Goal: Information Seeking & Learning: Learn about a topic

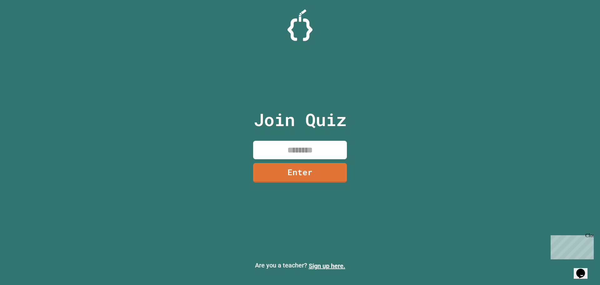
click at [314, 151] on input at bounding box center [300, 150] width 94 height 18
type input "********"
click at [301, 178] on link "Enter" at bounding box center [300, 172] width 91 height 21
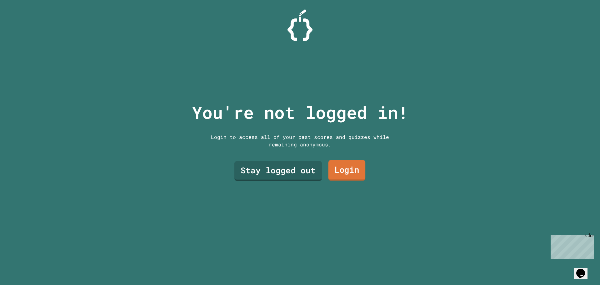
click at [347, 171] on link "Login" at bounding box center [347, 170] width 37 height 21
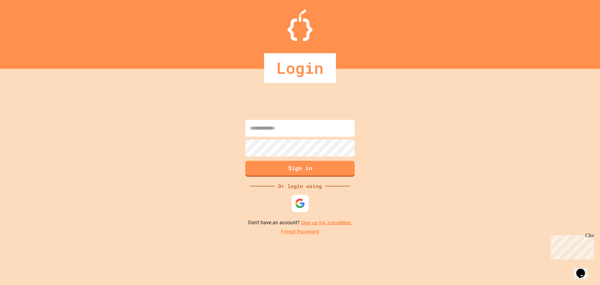
click at [301, 208] on img at bounding box center [300, 203] width 10 height 10
click at [296, 207] on img at bounding box center [300, 203] width 10 height 10
click at [591, 236] on div "Close" at bounding box center [590, 237] width 8 height 8
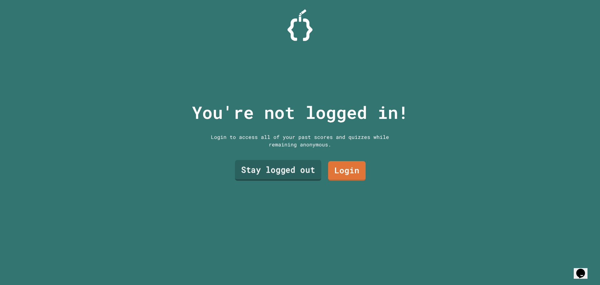
click at [284, 165] on link "Stay logged out" at bounding box center [278, 170] width 86 height 21
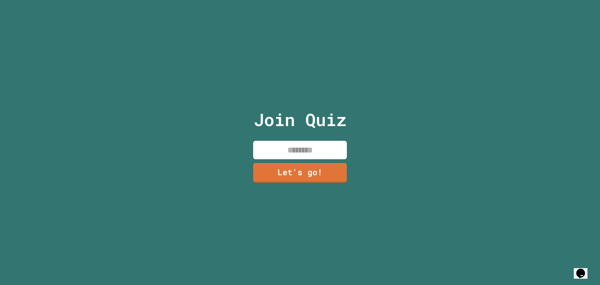
drag, startPoint x: 290, startPoint y: 149, endPoint x: 286, endPoint y: 148, distance: 3.5
click at [286, 149] on input at bounding box center [300, 150] width 94 height 18
type input "*****"
click at [308, 168] on link "Let's go!" at bounding box center [300, 172] width 92 height 21
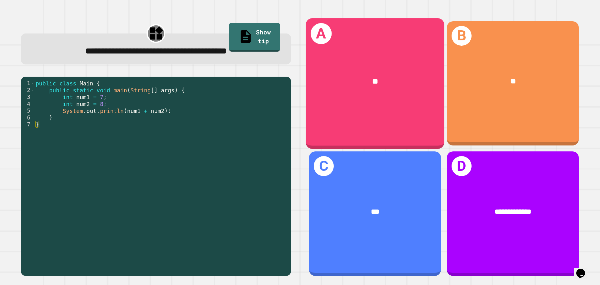
click at [332, 95] on div "**" at bounding box center [375, 82] width 139 height 42
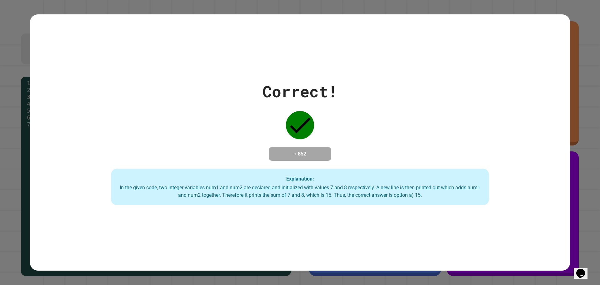
click at [362, 140] on div "Correct! + 852 Explanation: In the given code, two integer variables num1 and n…" at bounding box center [300, 143] width 540 height 126
click at [311, 127] on div at bounding box center [300, 124] width 31 height 31
click at [582, 272] on icon "Chat widget" at bounding box center [581, 273] width 9 height 9
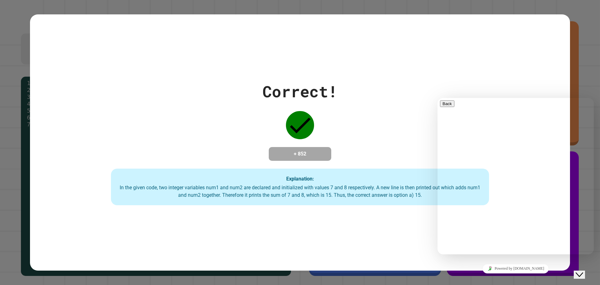
click at [582, 272] on icon "Close Chat This icon closes the chat window." at bounding box center [580, 275] width 8 height 8
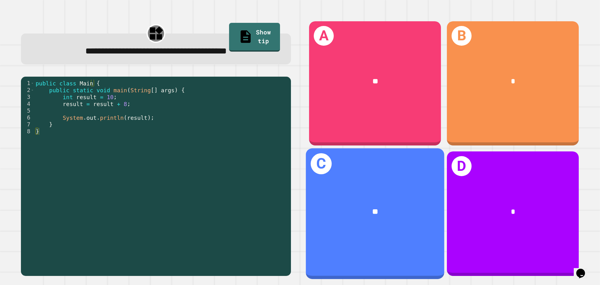
click at [399, 206] on div "**" at bounding box center [376, 212] width 108 height 12
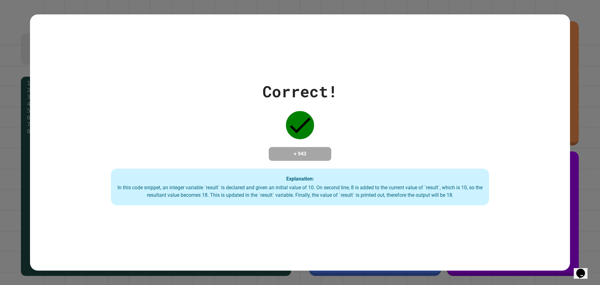
click at [0, 39] on div "Correct! + 943 Explanation: In this code snippet, an integer variable `result` …" at bounding box center [300, 142] width 600 height 285
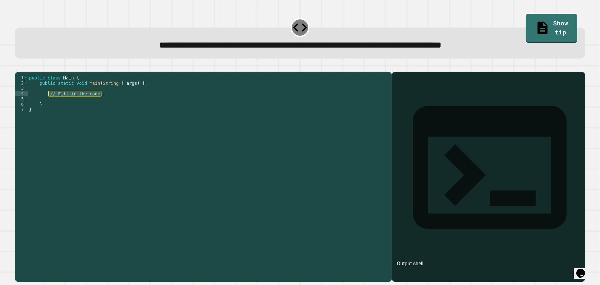
drag, startPoint x: 102, startPoint y: 103, endPoint x: 48, endPoint y: 102, distance: 54.1
click at [48, 102] on div "public class Main { public static void main ( String [ ] args ) { // Fill in th…" at bounding box center [208, 170] width 361 height 191
type textarea "**********"
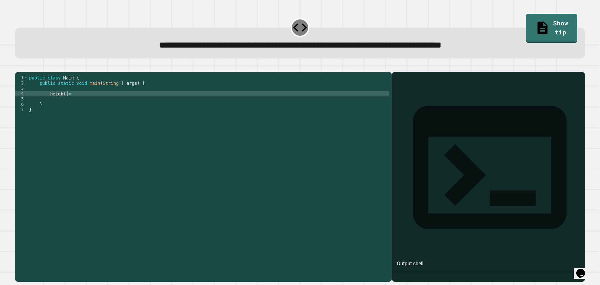
scroll to position [0, 3]
type textarea "**********"
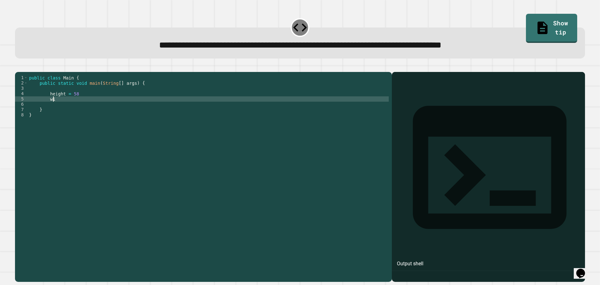
type textarea "*"
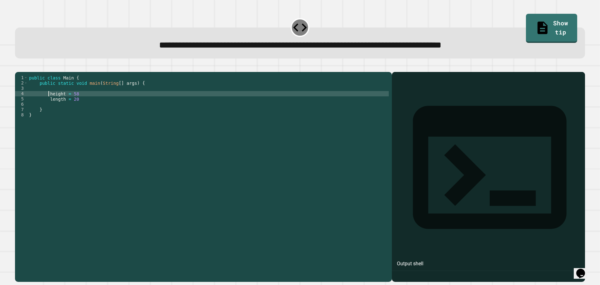
click at [48, 103] on div "public class Main { public static void main ( String [ ] args ) { height = 58 l…" at bounding box center [208, 170] width 361 height 191
click at [88, 104] on div "public class Main { public static void main ( String [ ] args ) { height = 58 l…" at bounding box center [208, 170] width 361 height 191
click at [85, 109] on div "public class Main { public static void main ( String [ ] args ) { height = 58 *…" at bounding box center [208, 170] width 361 height 191
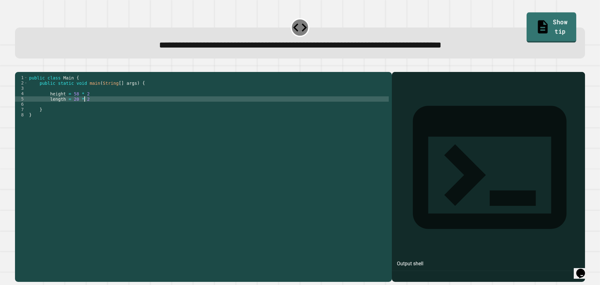
click at [536, 21] on icon at bounding box center [543, 27] width 15 height 16
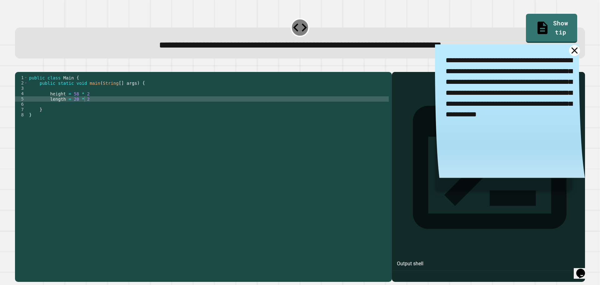
click at [570, 50] on icon at bounding box center [575, 50] width 11 height 11
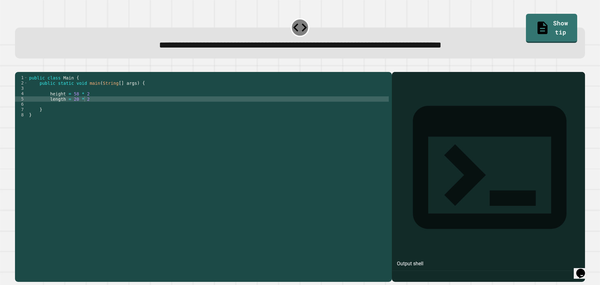
click at [18, 67] on icon "button" at bounding box center [18, 67] width 0 height 0
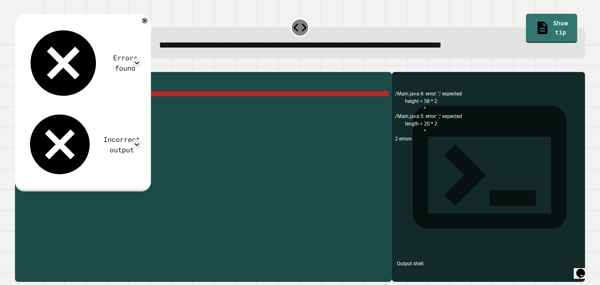
click at [73, 102] on div "public class Main { public static void main ( String [ ] args ) { height = 58 *…" at bounding box center [208, 170] width 361 height 191
click at [74, 103] on div "public class Main { public static void main ( String [ ] args ) { height = 58 *…" at bounding box center [208, 170] width 361 height 191
click at [85, 103] on div "public class Main { public static void main ( String [ ] args ) { height = 58 *…" at bounding box center [208, 170] width 361 height 191
click at [74, 103] on div "public class Main { public static void main ( String [ ] args ) { height = 58 *…" at bounding box center [208, 170] width 361 height 191
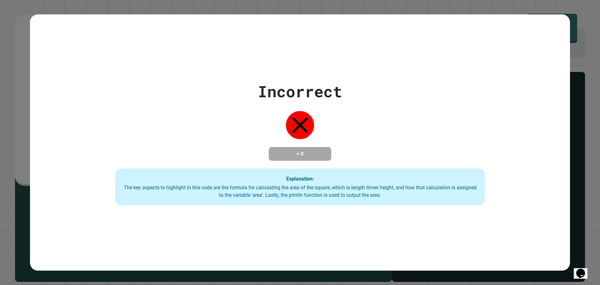
type textarea "**********"
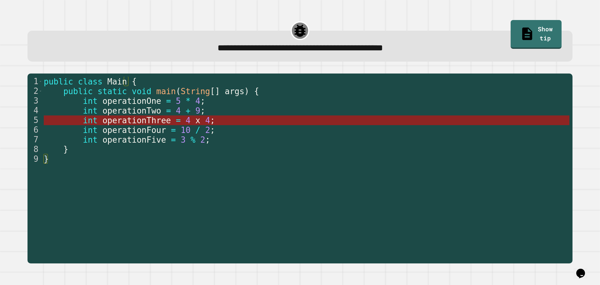
click at [136, 119] on span "operationThree" at bounding box center [136, 120] width 68 height 9
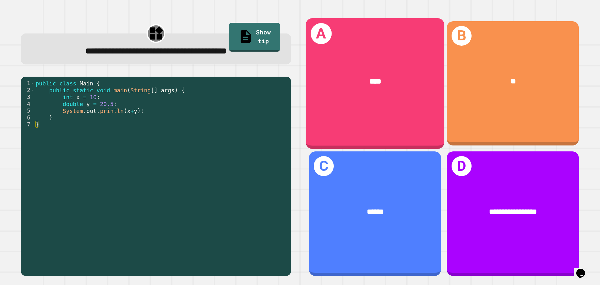
click at [357, 111] on div "A ****" at bounding box center [375, 83] width 139 height 130
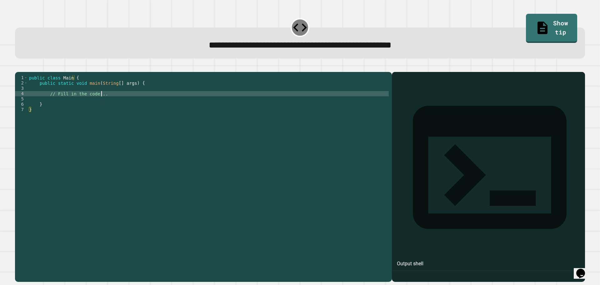
click at [106, 103] on div "public class Main { public static void main ( String [ ] args ) { // Fill in th…" at bounding box center [208, 170] width 361 height 191
type textarea "*"
click at [18, 67] on button "button" at bounding box center [18, 67] width 0 height 0
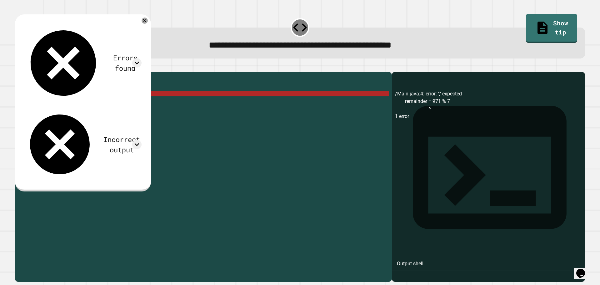
click at [72, 103] on div "public class Main { public static void main ( String [ ] args ) { remainder = 9…" at bounding box center [208, 170] width 361 height 191
drag, startPoint x: 72, startPoint y: 103, endPoint x: 50, endPoint y: 104, distance: 21.9
click at [50, 104] on div "public class Main { public static void main ( String [ ] args ) { remainder = 9…" at bounding box center [208, 170] width 361 height 191
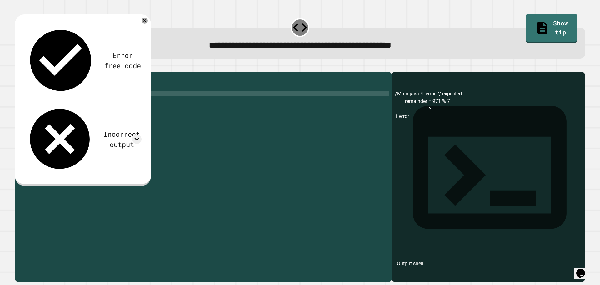
scroll to position [0, 5]
click at [116, 105] on div "public class Main { public static void main ( String [ ] args ) { system . out …" at bounding box center [208, 170] width 361 height 191
click at [94, 105] on div "public class Main { public static void main ( String [ ] args ) { system . out …" at bounding box center [208, 170] width 361 height 191
click at [24, 71] on icon "button" at bounding box center [22, 70] width 3 height 4
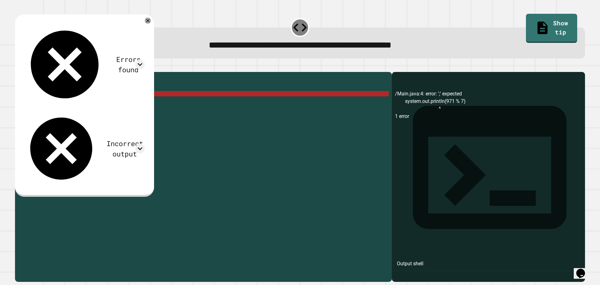
click at [91, 103] on div "public class Main { public static void main ( String [ ] args ) { system . out …" at bounding box center [208, 170] width 361 height 191
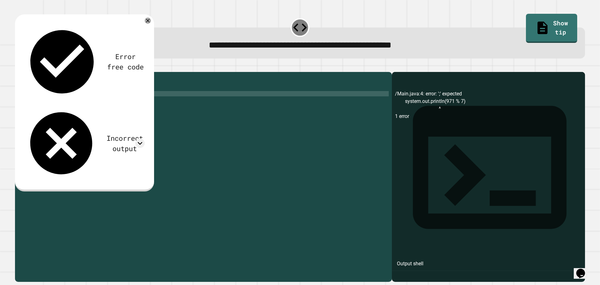
scroll to position [0, 4]
type textarea "**********"
click at [18, 67] on icon "button" at bounding box center [18, 67] width 0 height 0
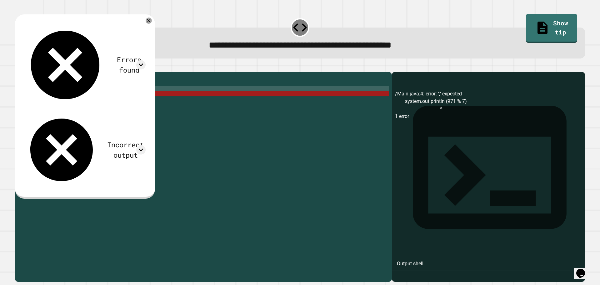
click at [67, 100] on div "public class Main { public static void main ( String [ ] args ) { system . out …" at bounding box center [208, 170] width 361 height 191
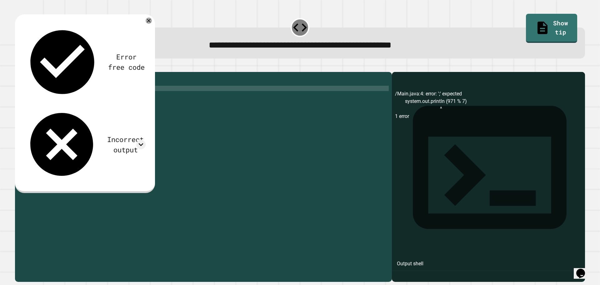
scroll to position [0, 0]
type textarea "*"
click at [94, 103] on div "public class Main { public static void main ( String [ ] args ) { system . out …" at bounding box center [208, 170] width 361 height 191
click at [18, 67] on icon "button" at bounding box center [18, 67] width 0 height 0
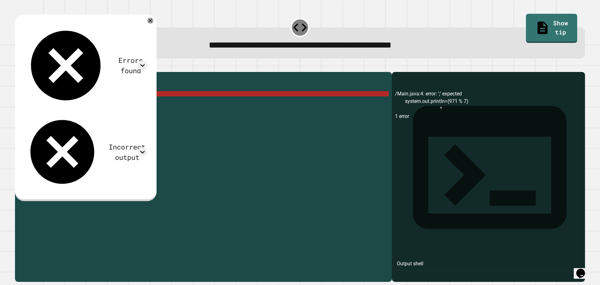
click at [94, 103] on div "public class Main { public static void main ( String [ ] args ) { system . out …" at bounding box center [208, 170] width 361 height 191
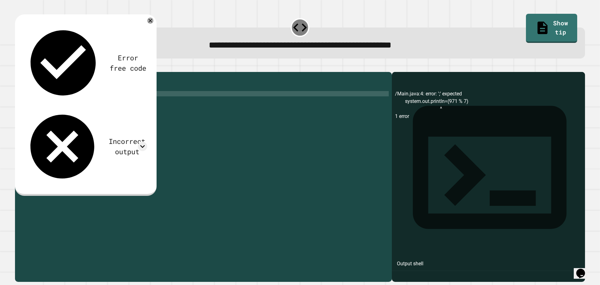
type textarea "**********"
click at [147, 142] on icon at bounding box center [142, 146] width 9 height 9
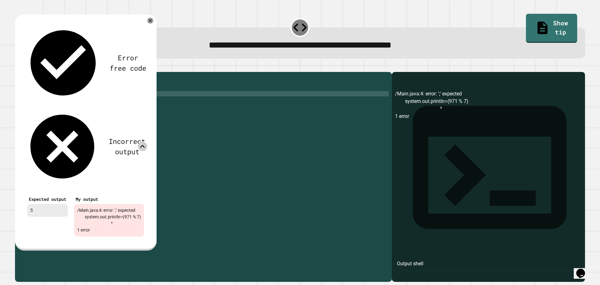
click at [147, 142] on icon at bounding box center [142, 146] width 9 height 9
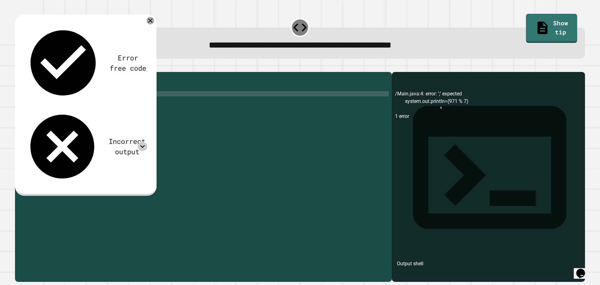
click at [154, 22] on icon at bounding box center [151, 21] width 8 height 8
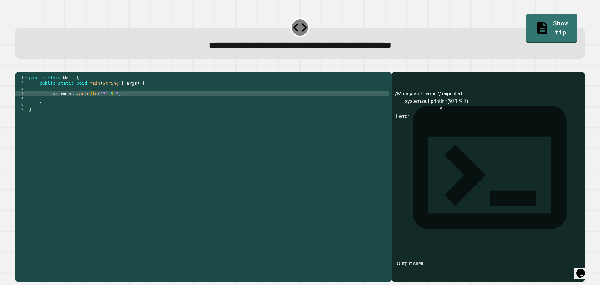
click at [115, 103] on div "public class Main { public static void main ( String [ ] args ) { system . out …" at bounding box center [208, 170] width 361 height 191
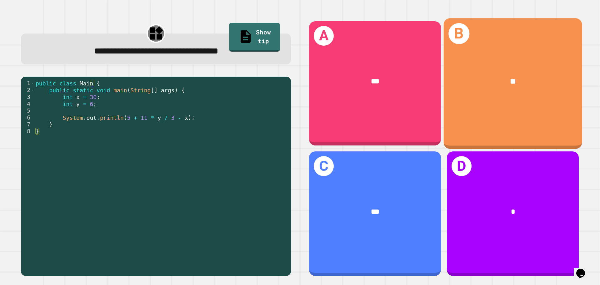
click at [522, 108] on div "B **" at bounding box center [513, 83] width 139 height 130
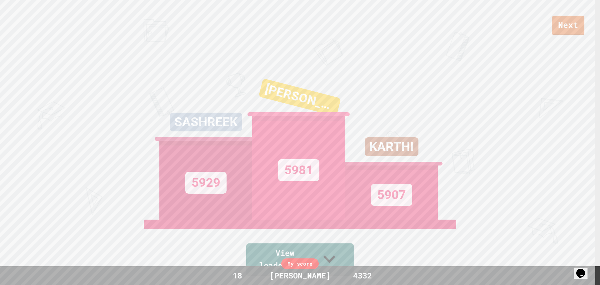
click at [332, 260] on icon at bounding box center [330, 258] width 24 height 25
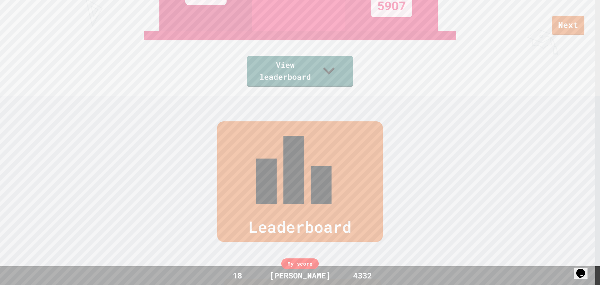
scroll to position [287, 0]
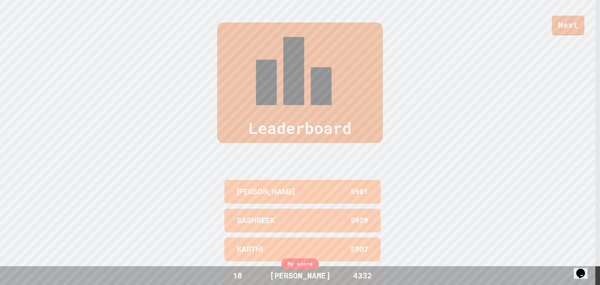
click at [298, 262] on div "My score" at bounding box center [300, 263] width 38 height 11
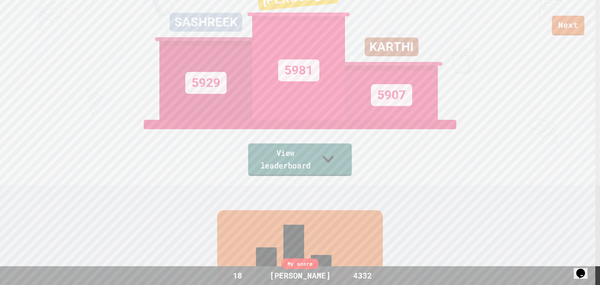
click at [328, 163] on link "View leaderboard" at bounding box center [300, 160] width 104 height 33
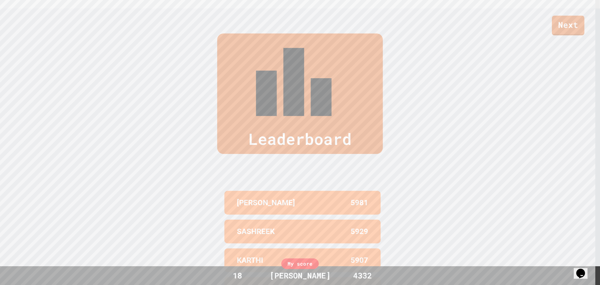
scroll to position [283, 0]
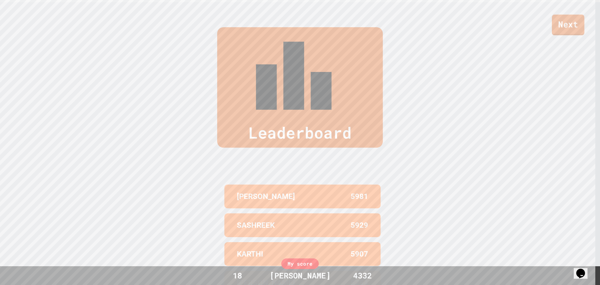
click at [570, 23] on link "Next" at bounding box center [568, 25] width 33 height 21
